Goal: Information Seeking & Learning: Learn about a topic

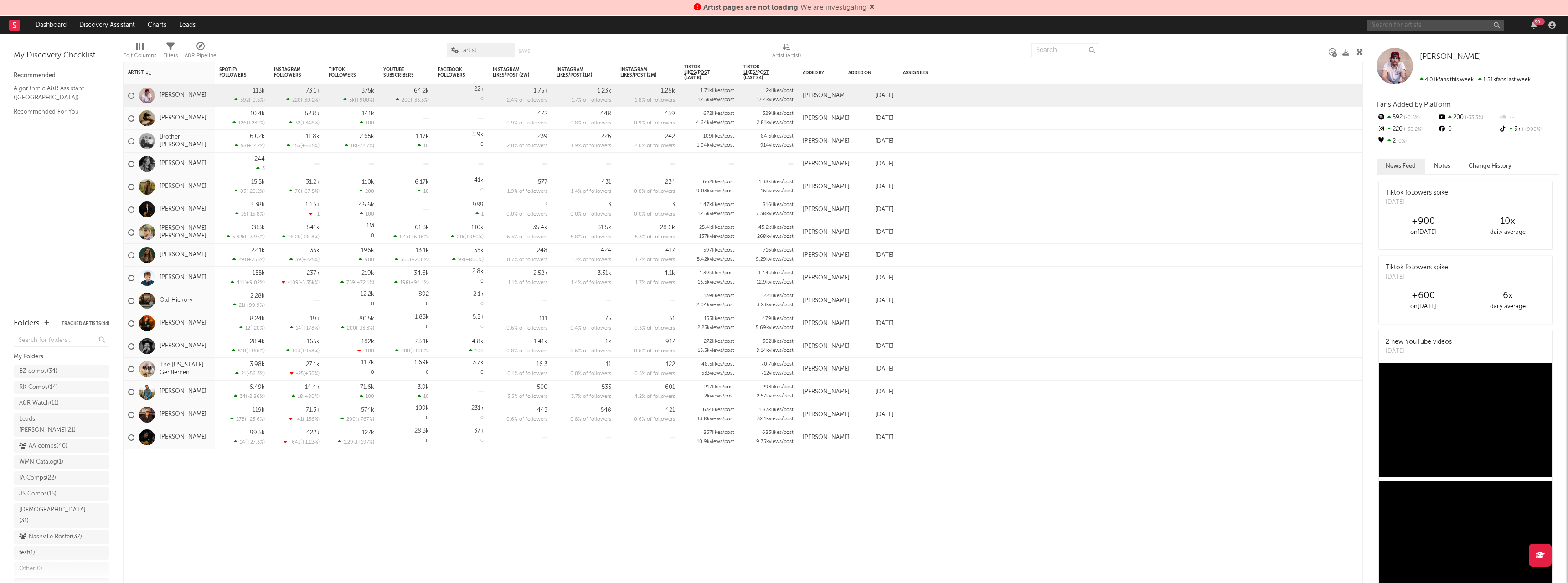
click at [1413, 27] on input "text" at bounding box center [1436, 24] width 136 height 11
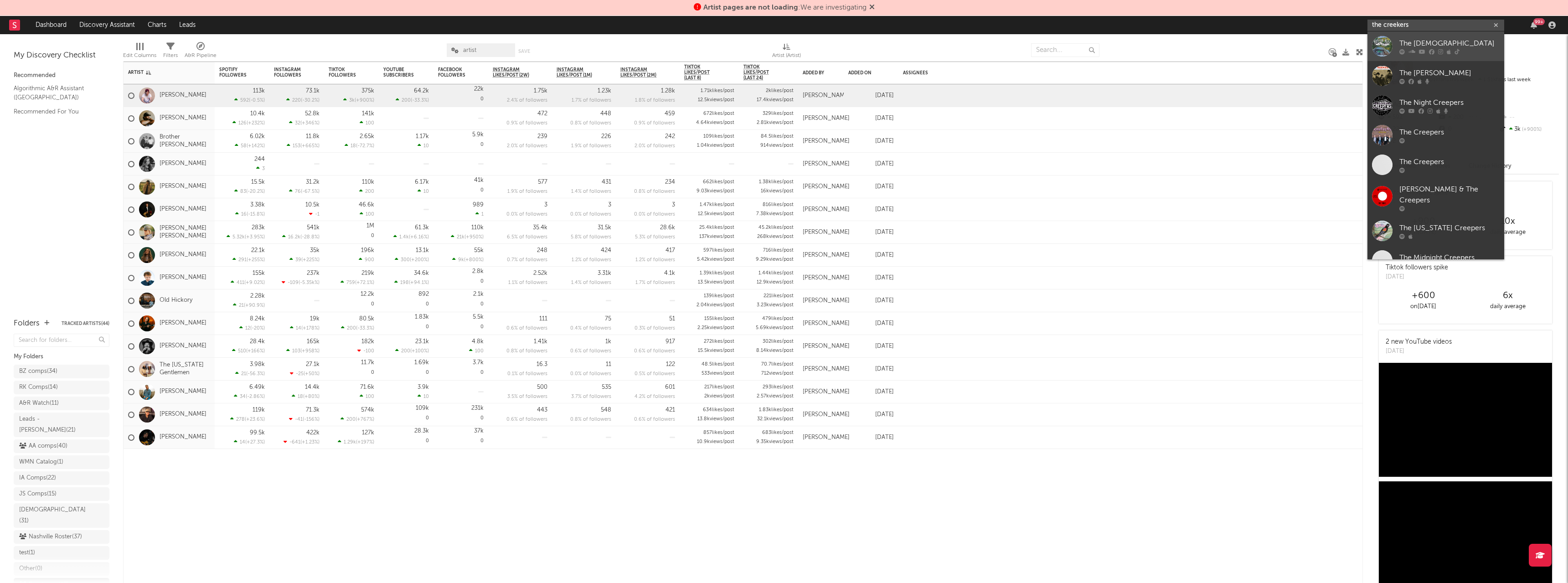
type input "the creekers"
click at [1410, 47] on div "The [DEMOGRAPHIC_DATA]" at bounding box center [1449, 43] width 100 height 11
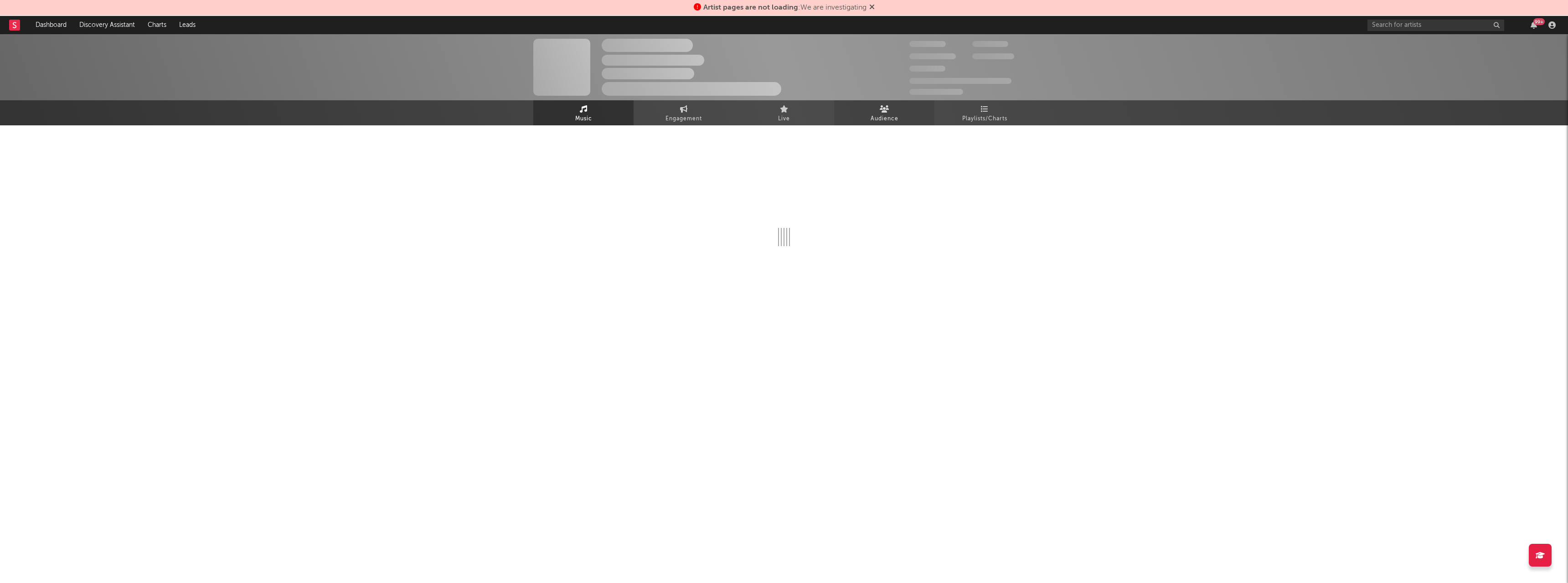
drag, startPoint x: 876, startPoint y: 5, endPoint x: 916, endPoint y: 107, distance: 109.6
click at [874, 5] on icon at bounding box center [872, 7] width 5 height 7
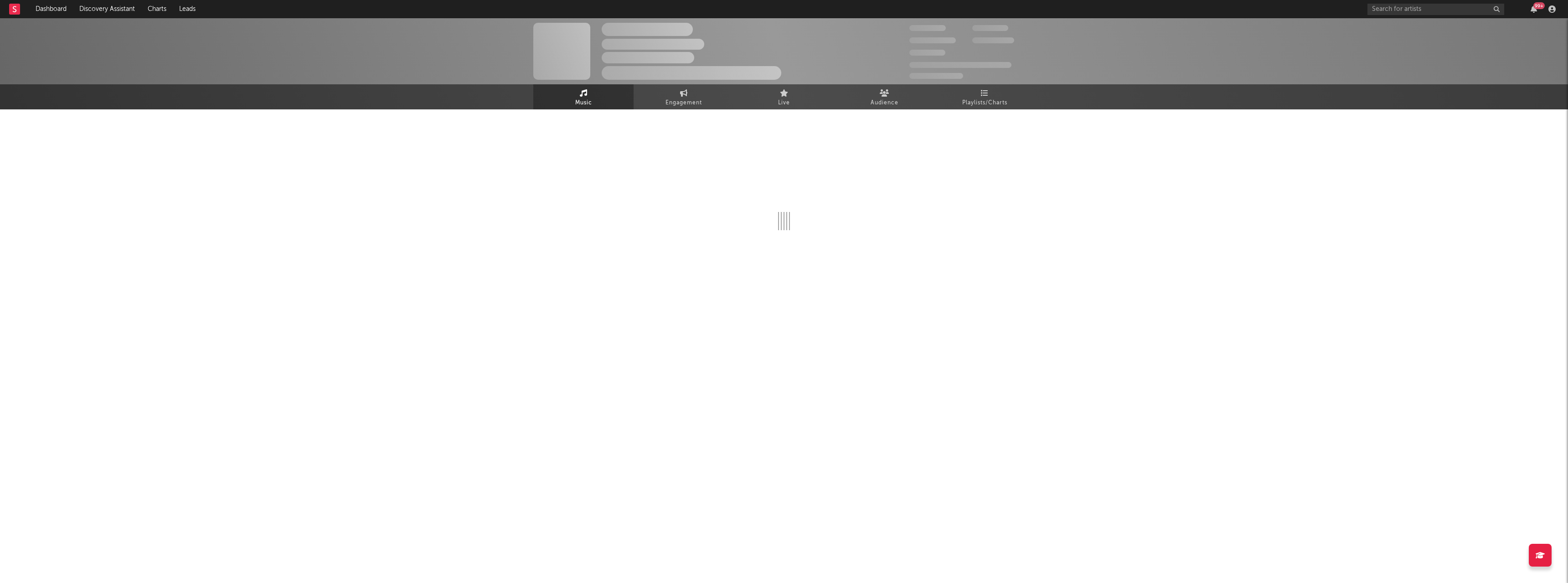
select select "6m"
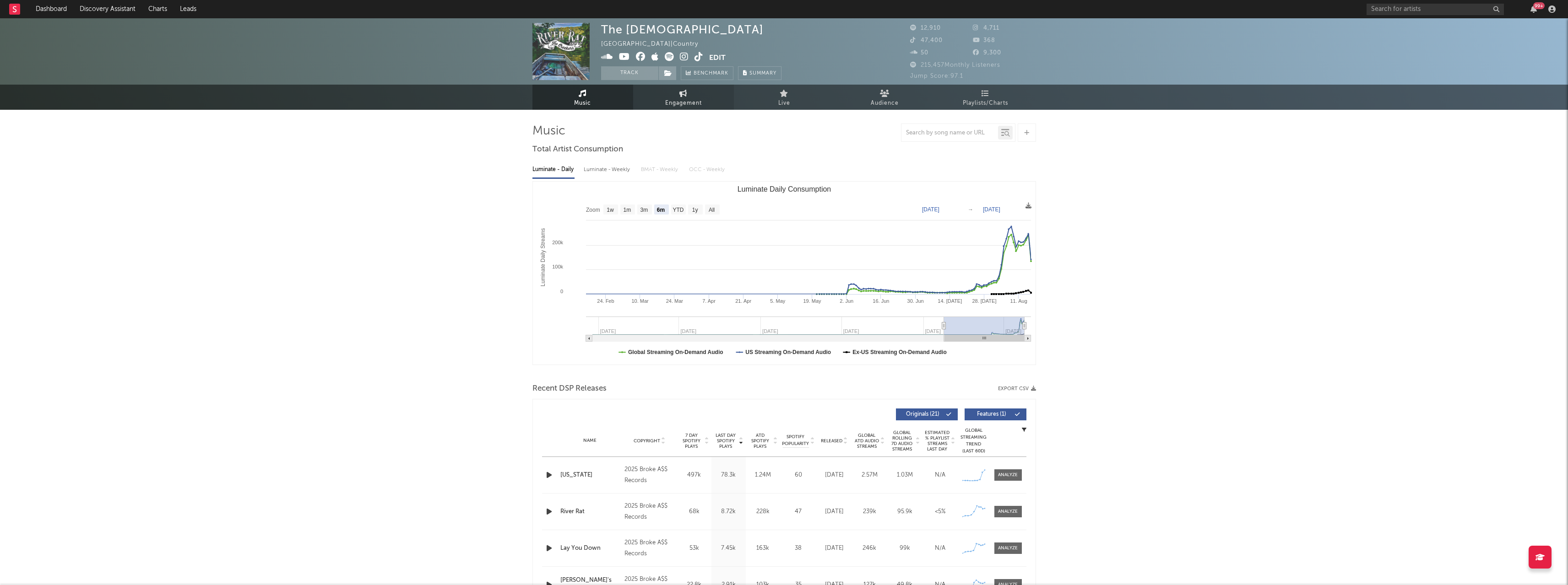
click at [672, 105] on span "Engagement" at bounding box center [683, 103] width 36 height 11
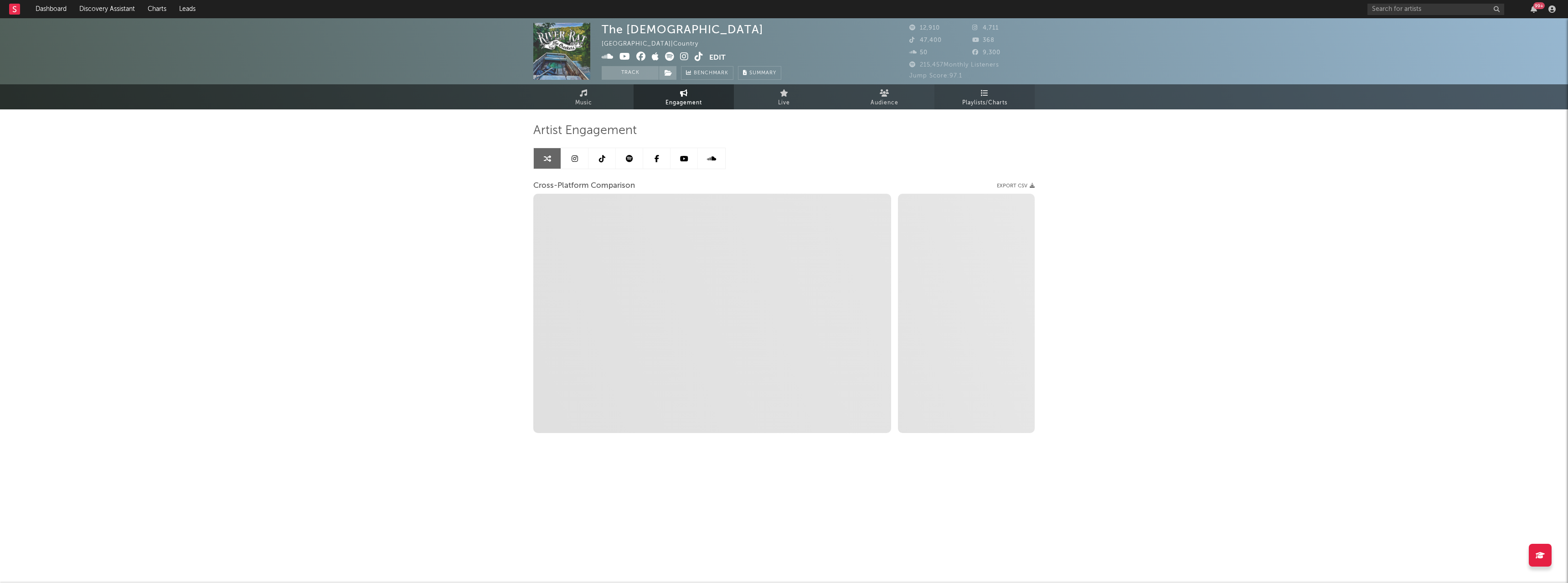
select select "1w"
click at [995, 101] on span "Playlists/Charts" at bounding box center [984, 103] width 45 height 11
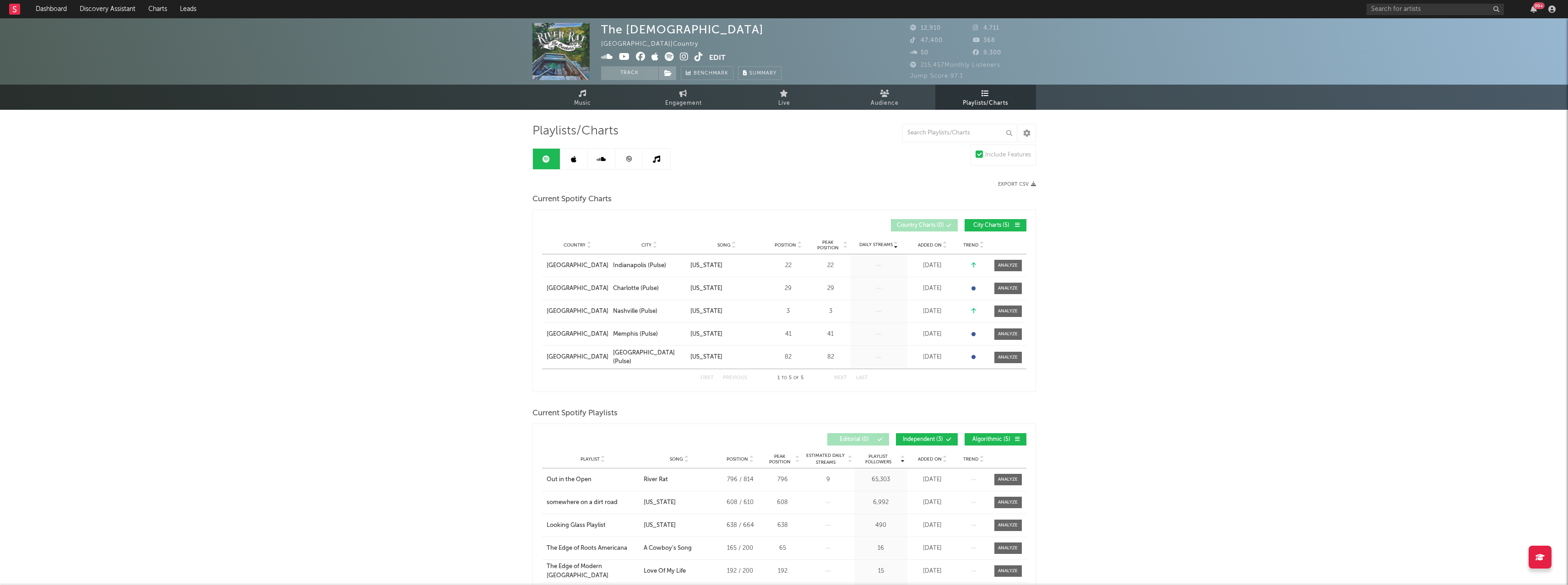
click at [626, 161] on icon at bounding box center [628, 159] width 7 height 7
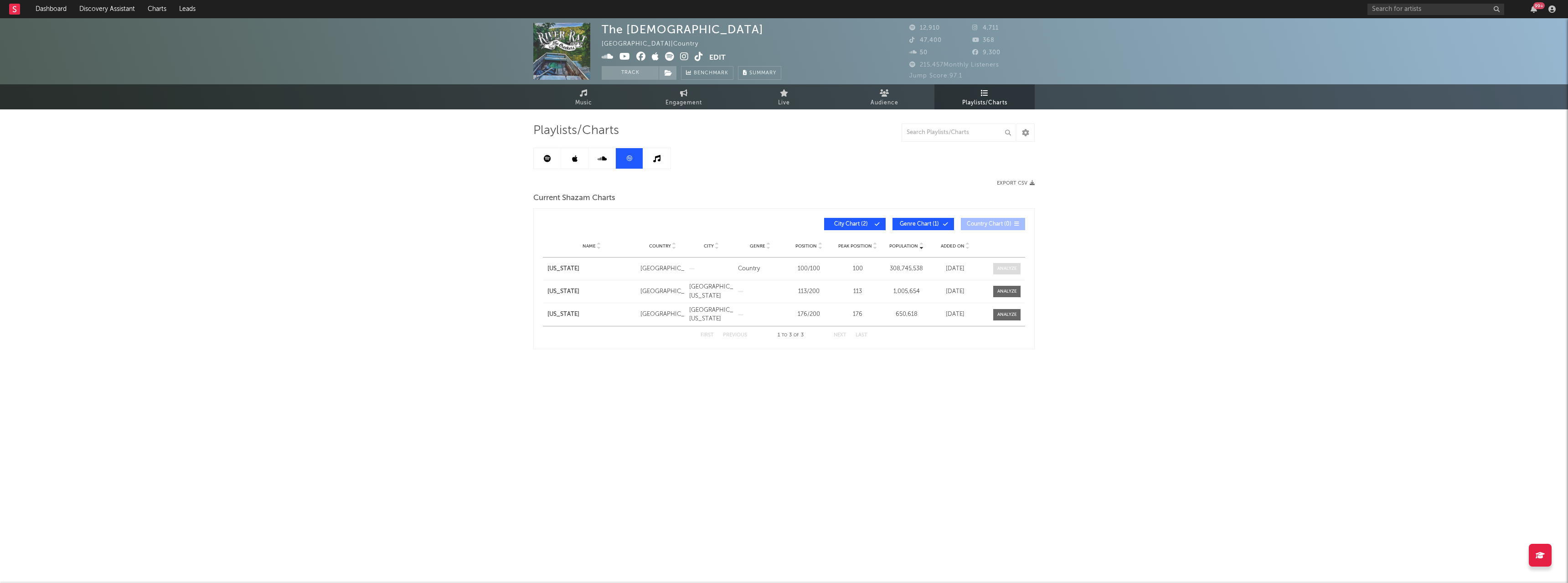
click at [1009, 267] on div at bounding box center [1007, 269] width 19 height 7
select select "All"
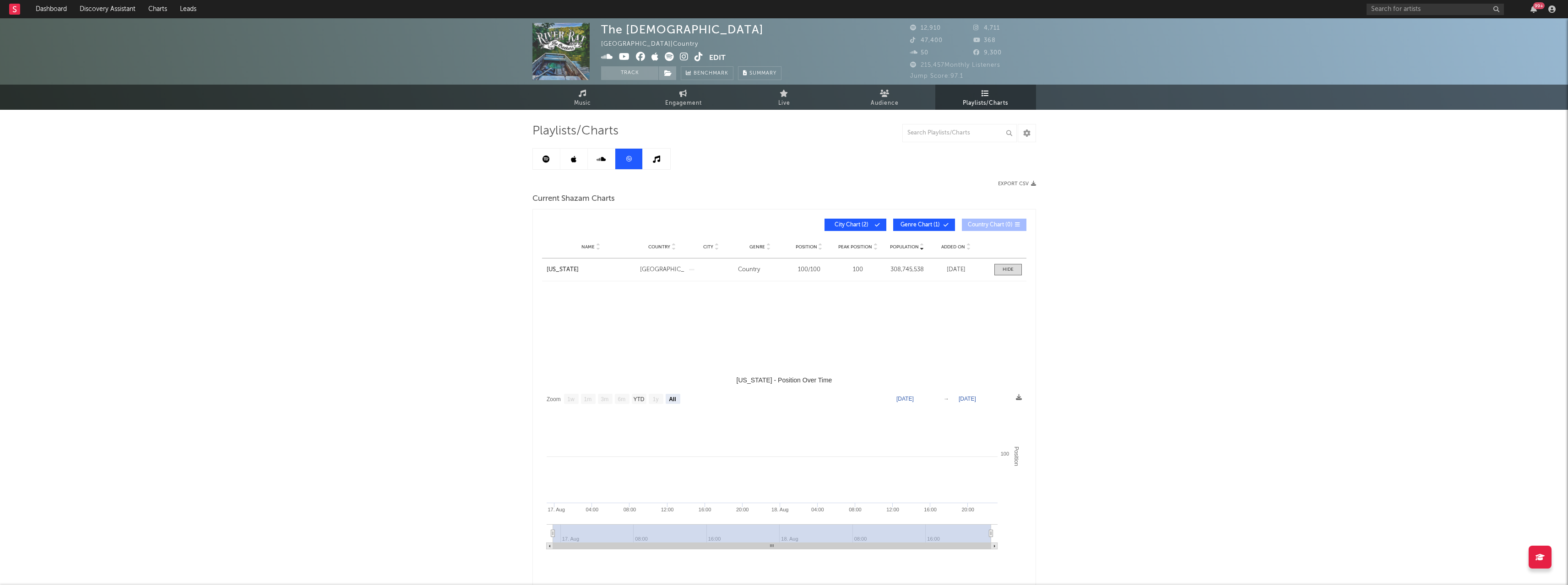
select select "1w"
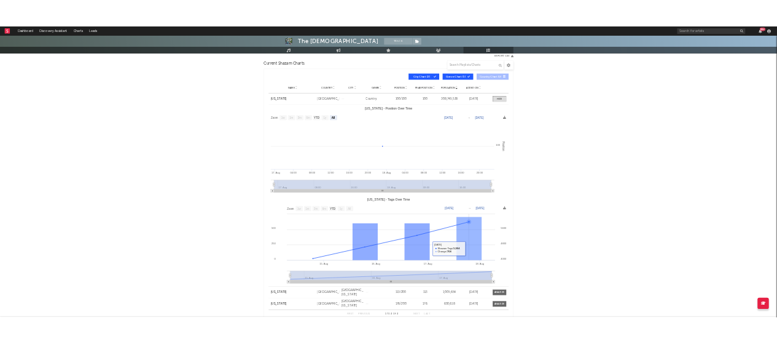
scroll to position [184, 0]
